Goal: Information Seeking & Learning: Learn about a topic

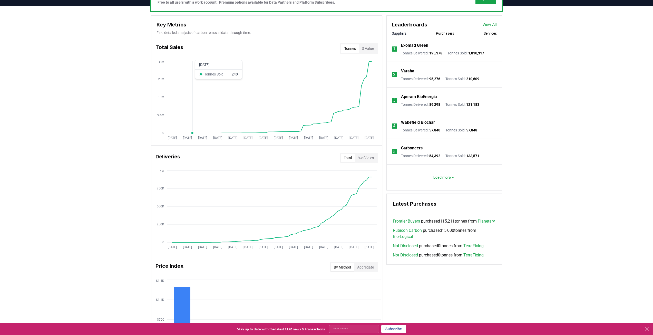
scroll to position [173, 0]
click at [370, 160] on button "% of Sales" at bounding box center [366, 157] width 22 height 8
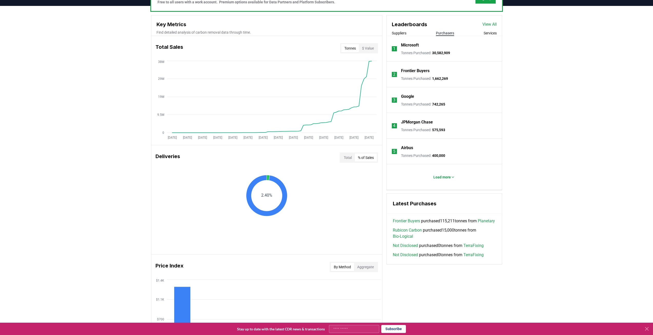
click at [439, 34] on button "Purchasers" at bounding box center [445, 33] width 18 height 5
click at [491, 34] on button "Services" at bounding box center [489, 33] width 13 height 5
click at [394, 35] on button "Suppliers" at bounding box center [399, 33] width 15 height 5
click at [447, 176] on p "Load more" at bounding box center [441, 176] width 17 height 5
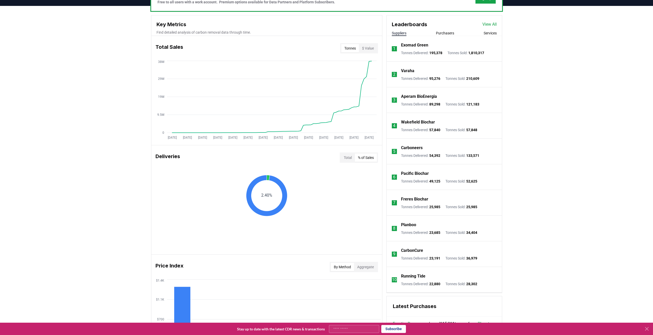
click at [407, 45] on p "Exomad Green" at bounding box center [414, 45] width 27 height 6
